Goal: Information Seeking & Learning: Learn about a topic

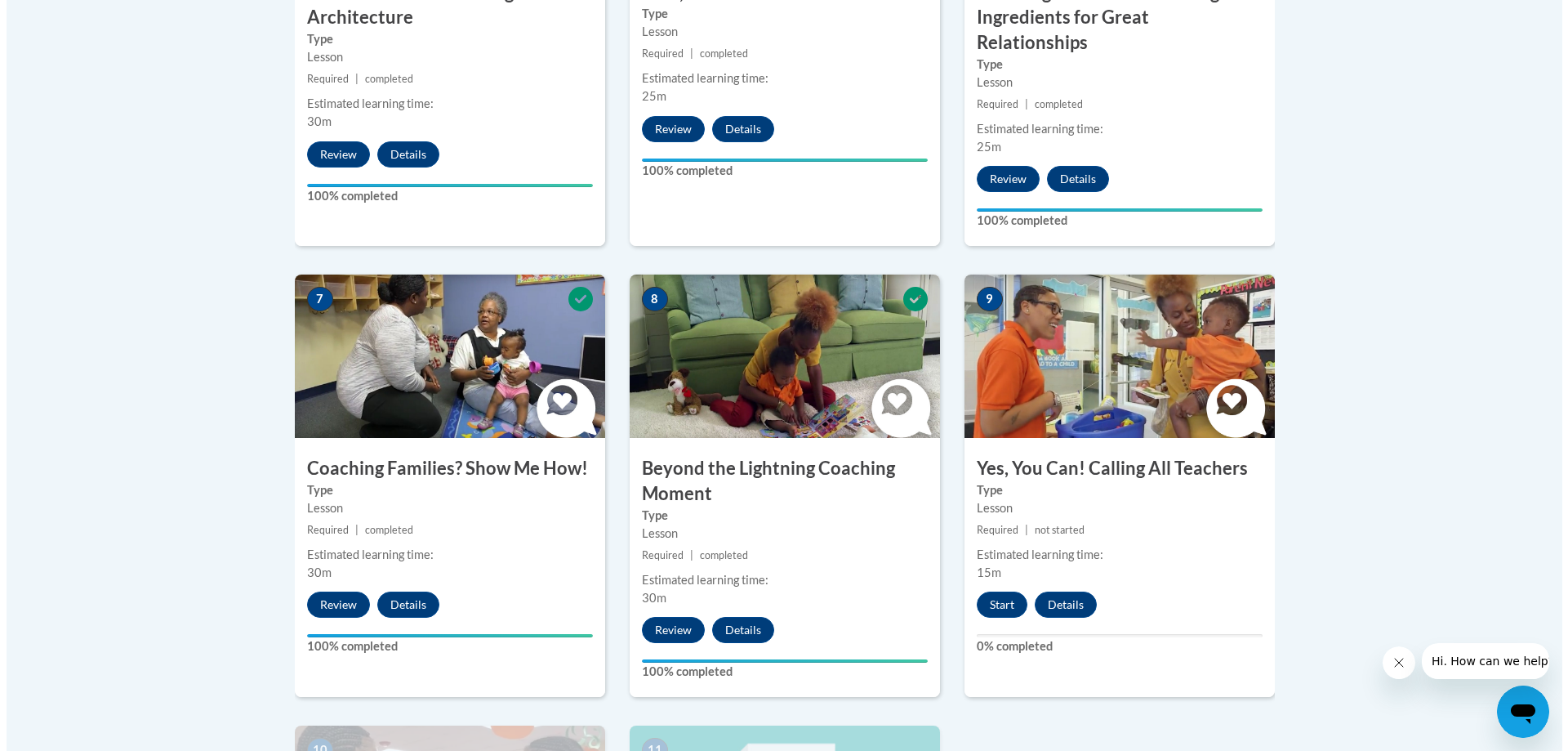
scroll to position [1553, 0]
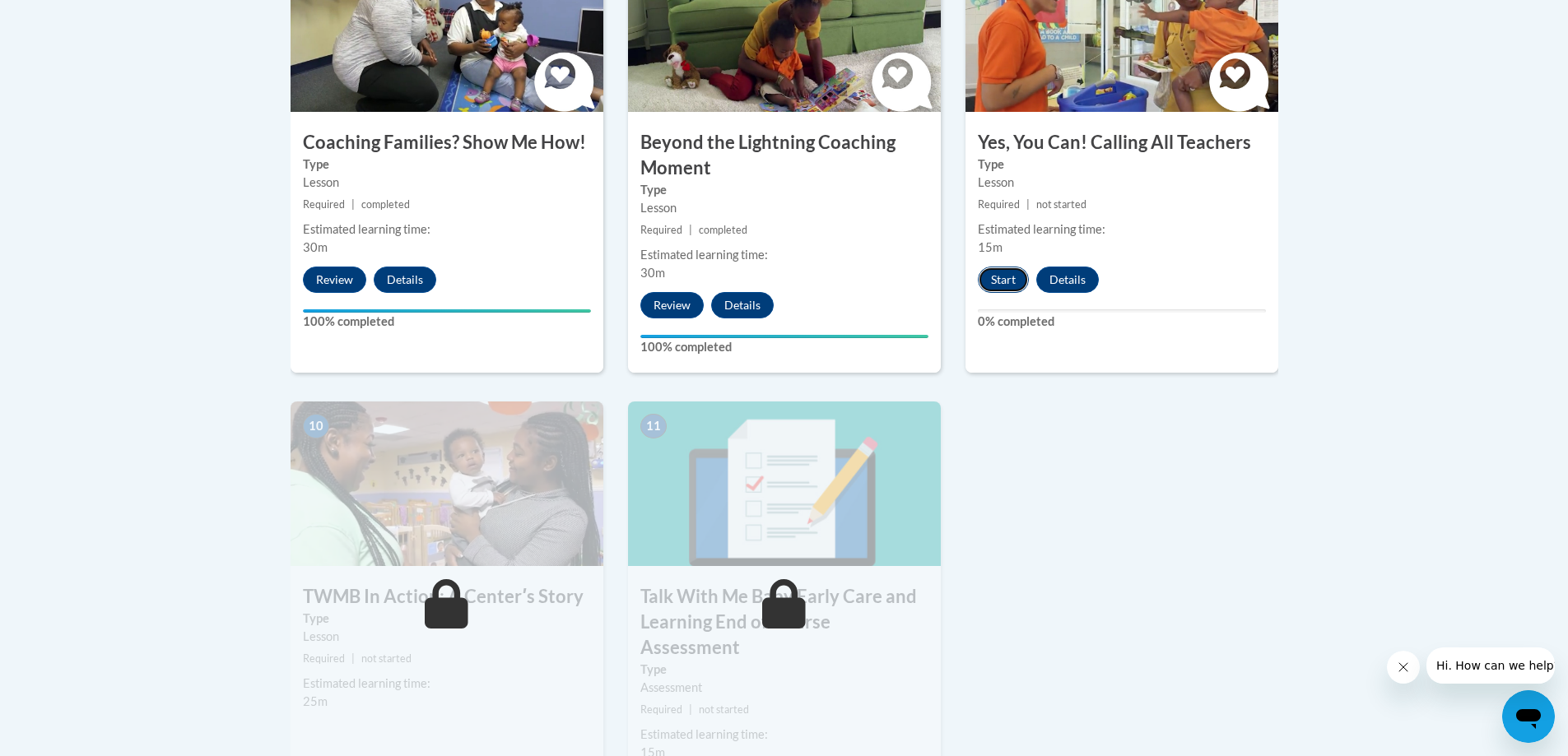
click at [1007, 267] on button "Start" at bounding box center [1003, 280] width 51 height 26
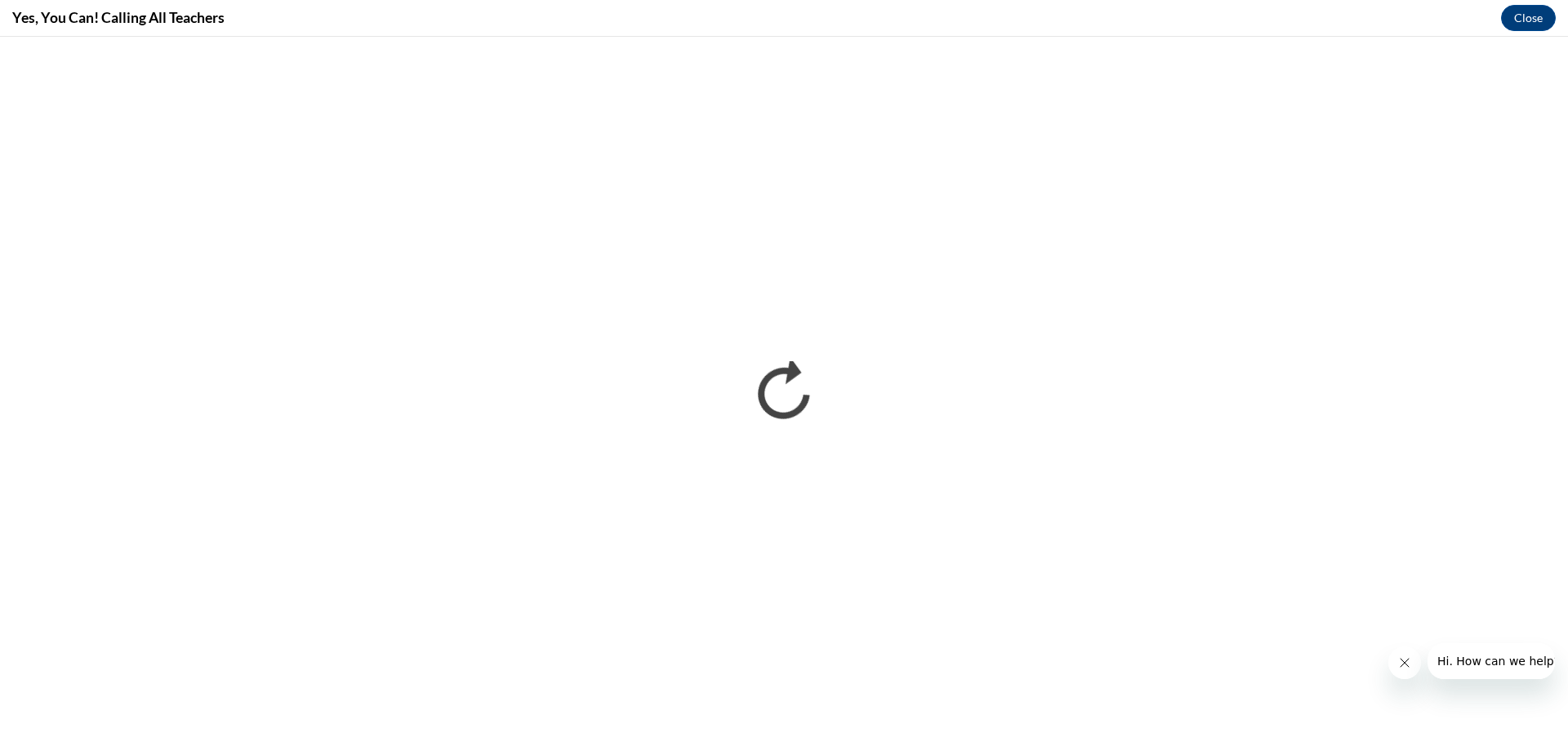
scroll to position [0, 0]
